Goal: Use online tool/utility: Utilize a website feature to perform a specific function

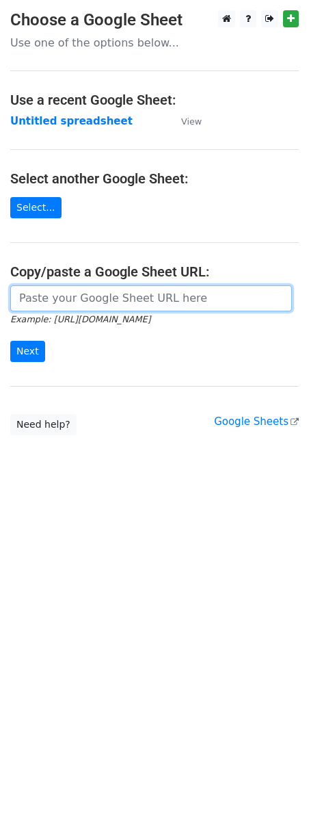
click at [140, 297] on input "url" at bounding box center [151, 298] width 282 height 26
paste input "[URL][DOMAIN_NAME]"
type input "[URL][DOMAIN_NAME]"
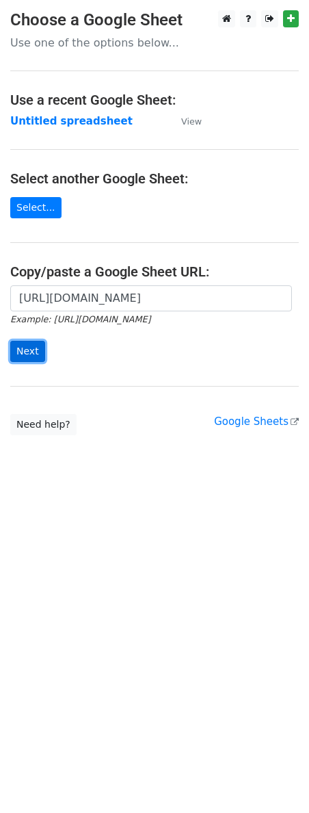
click at [22, 351] on input "Next" at bounding box center [27, 351] width 35 height 21
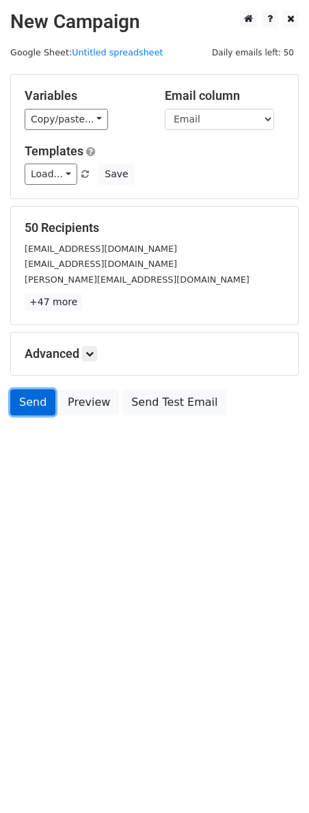
click at [29, 400] on link "Send" at bounding box center [32, 402] width 45 height 26
